Goal: Task Accomplishment & Management: Manage account settings

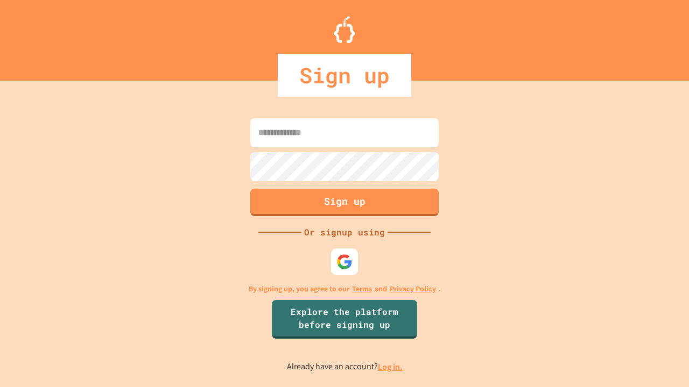
click at [391, 367] on link "Log in." at bounding box center [390, 367] width 25 height 11
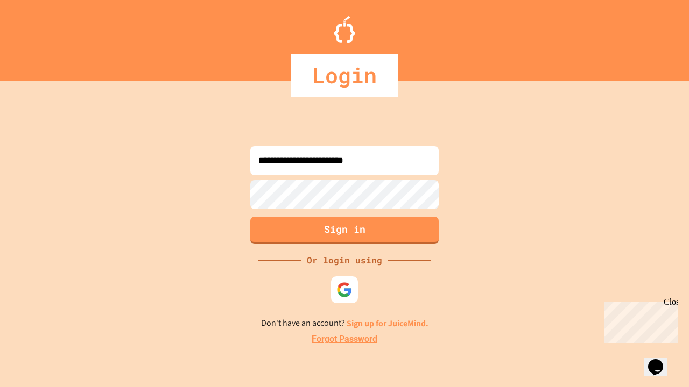
type input "**********"
